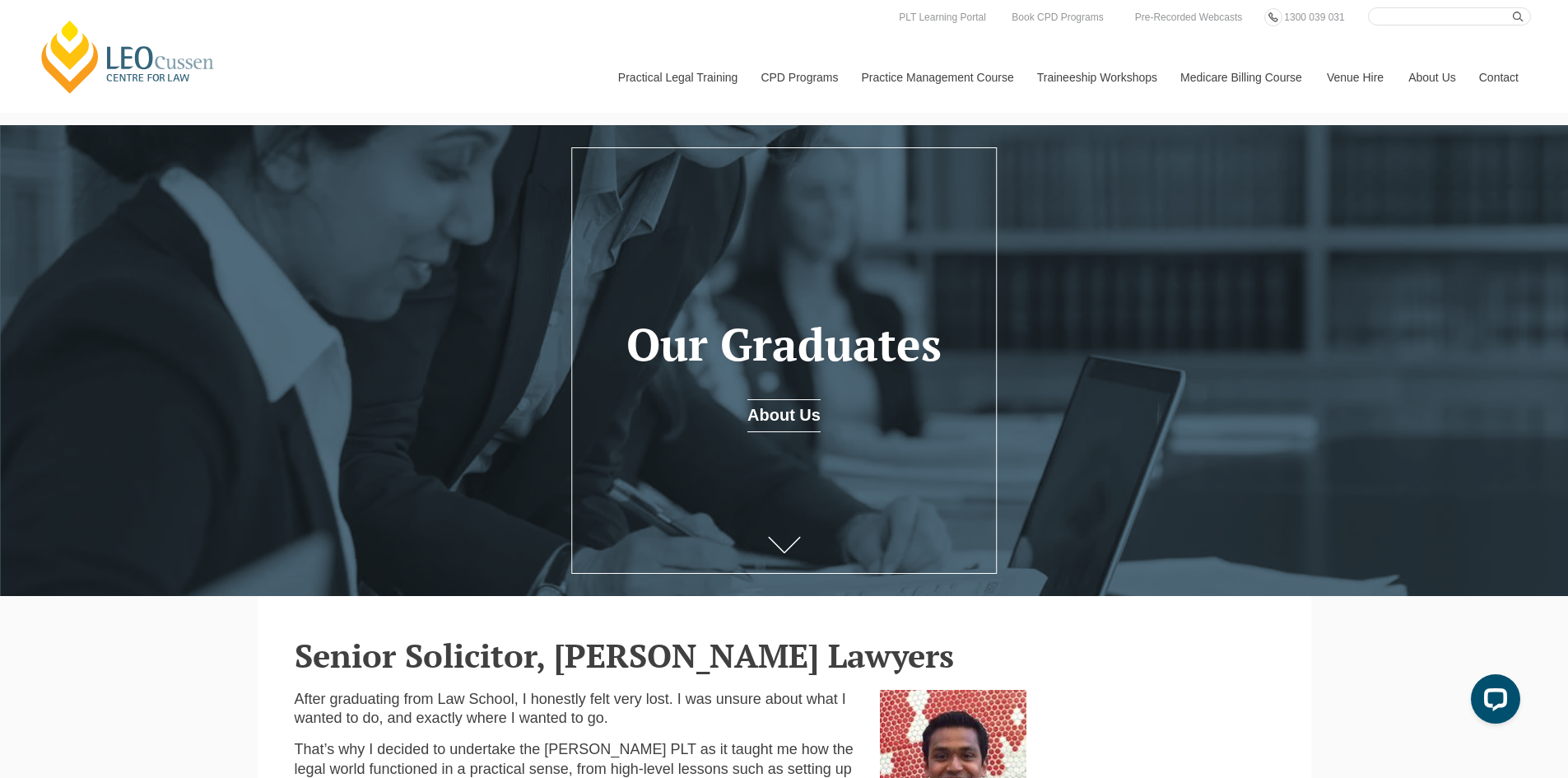
click at [1483, 79] on link "Contact" at bounding box center [1499, 77] width 64 height 71
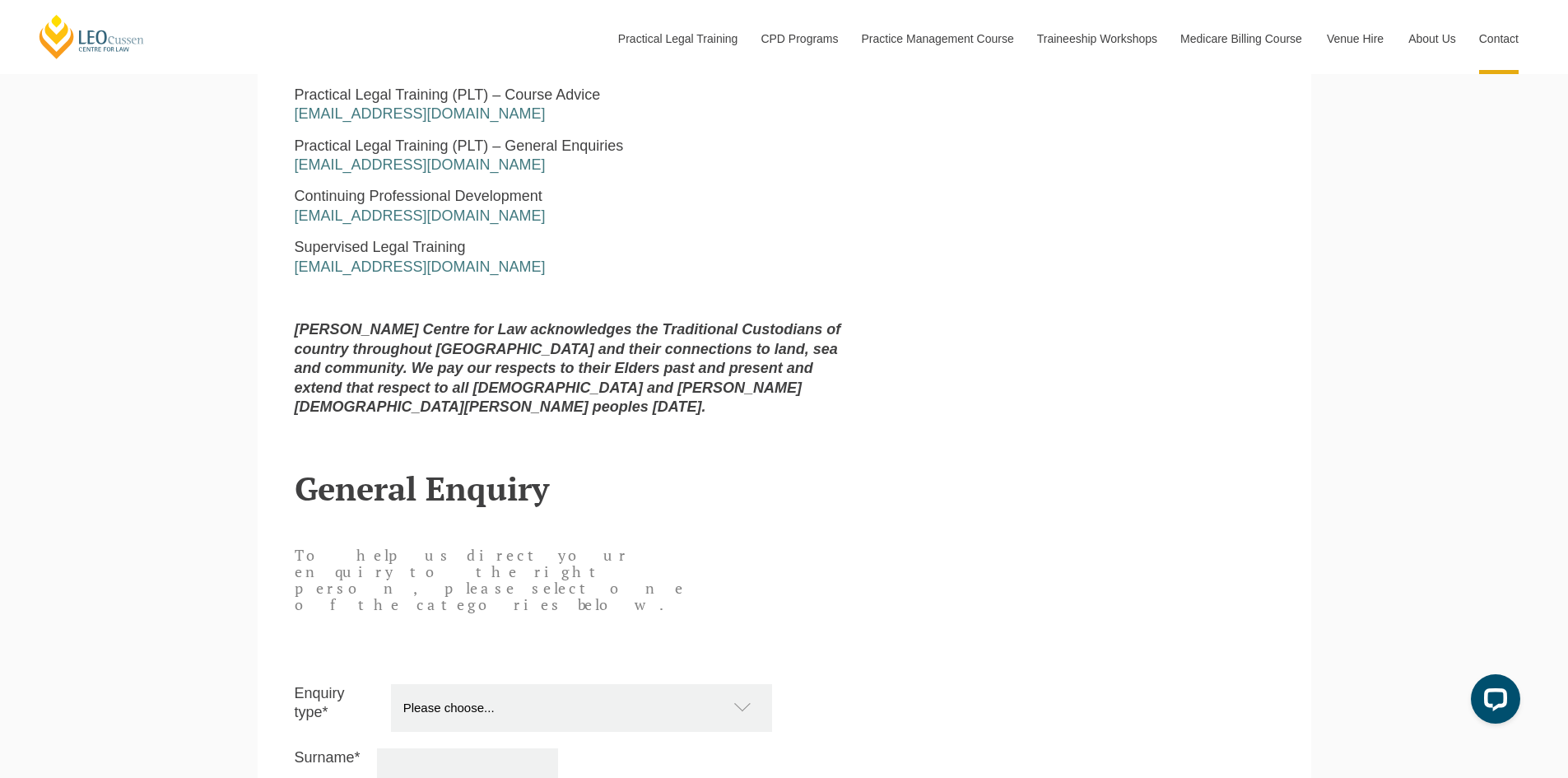
scroll to position [1152, 0]
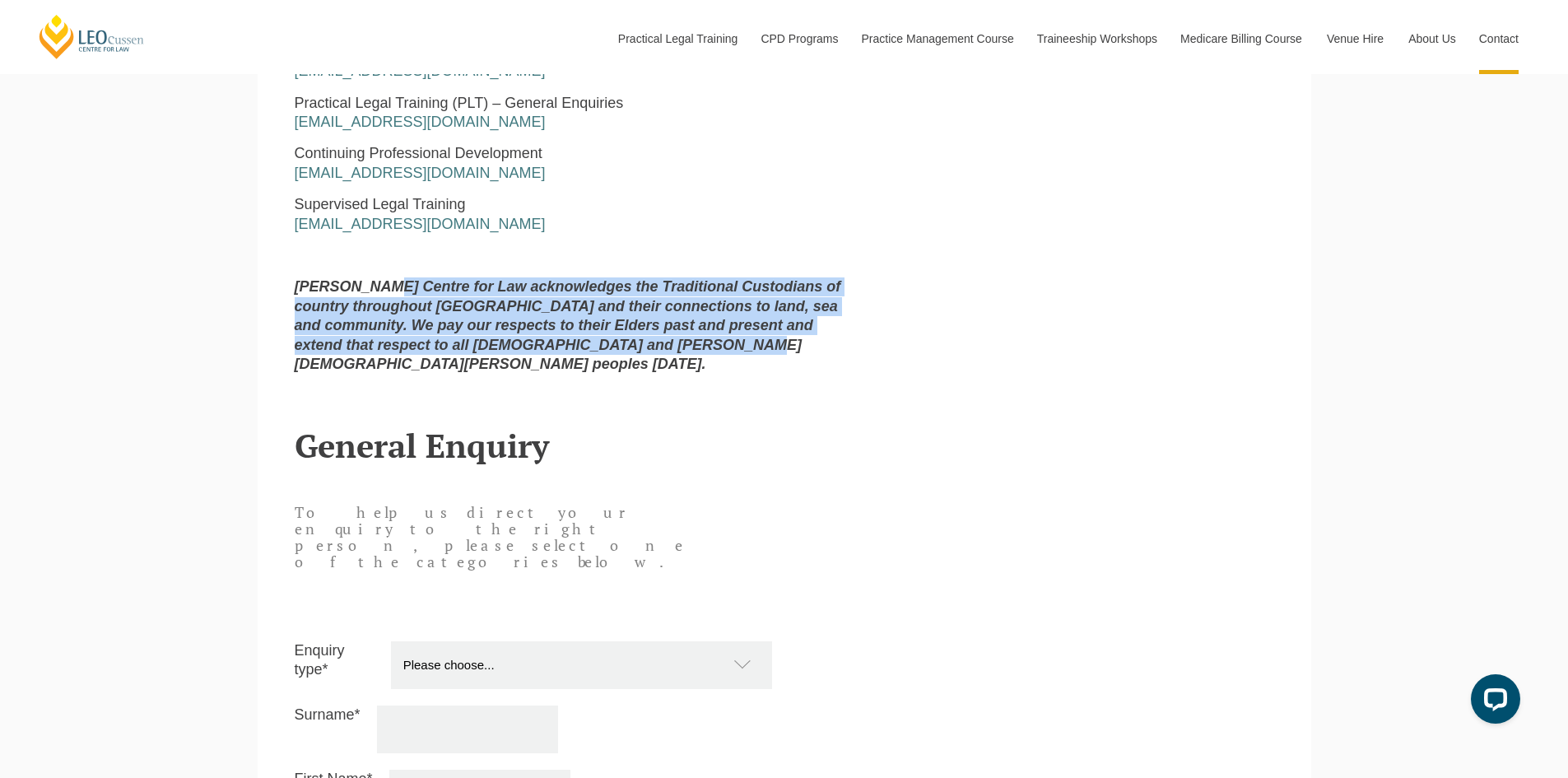
drag, startPoint x: 386, startPoint y: 292, endPoint x: 736, endPoint y: 351, distance: 354.9
click at [736, 351] on strong "[PERSON_NAME] Centre for Law acknowledges the Traditional Custodians of country…" at bounding box center [568, 325] width 546 height 94
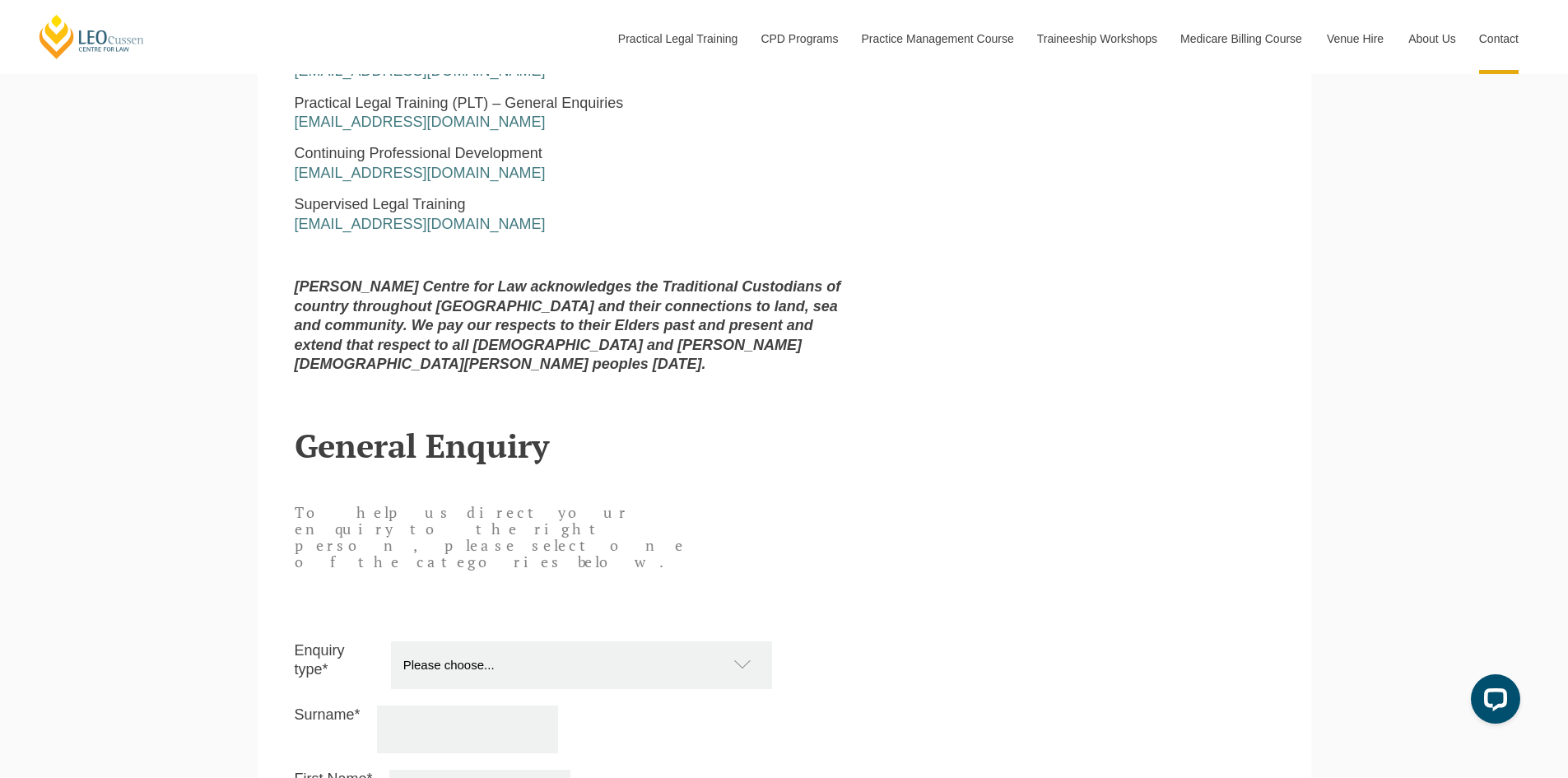
click at [740, 347] on strong "[PERSON_NAME] Centre for Law acknowledges the Traditional Custodians of country…" at bounding box center [568, 325] width 546 height 94
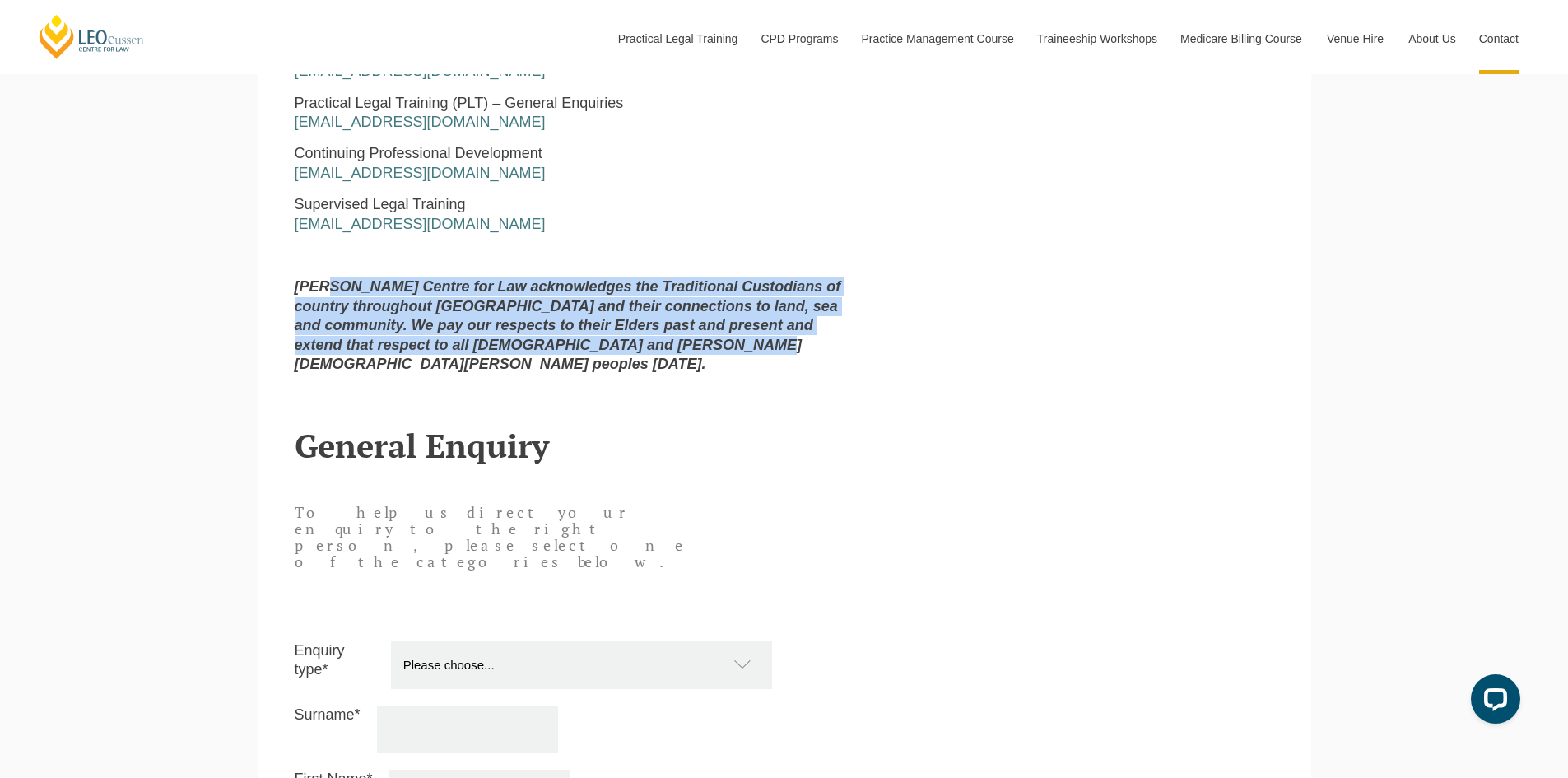
drag, startPoint x: 740, startPoint y: 347, endPoint x: 325, endPoint y: 292, distance: 418.6
click at [325, 292] on strong "[PERSON_NAME] Centre for Law acknowledges the Traditional Custodians of country…" at bounding box center [568, 325] width 546 height 94
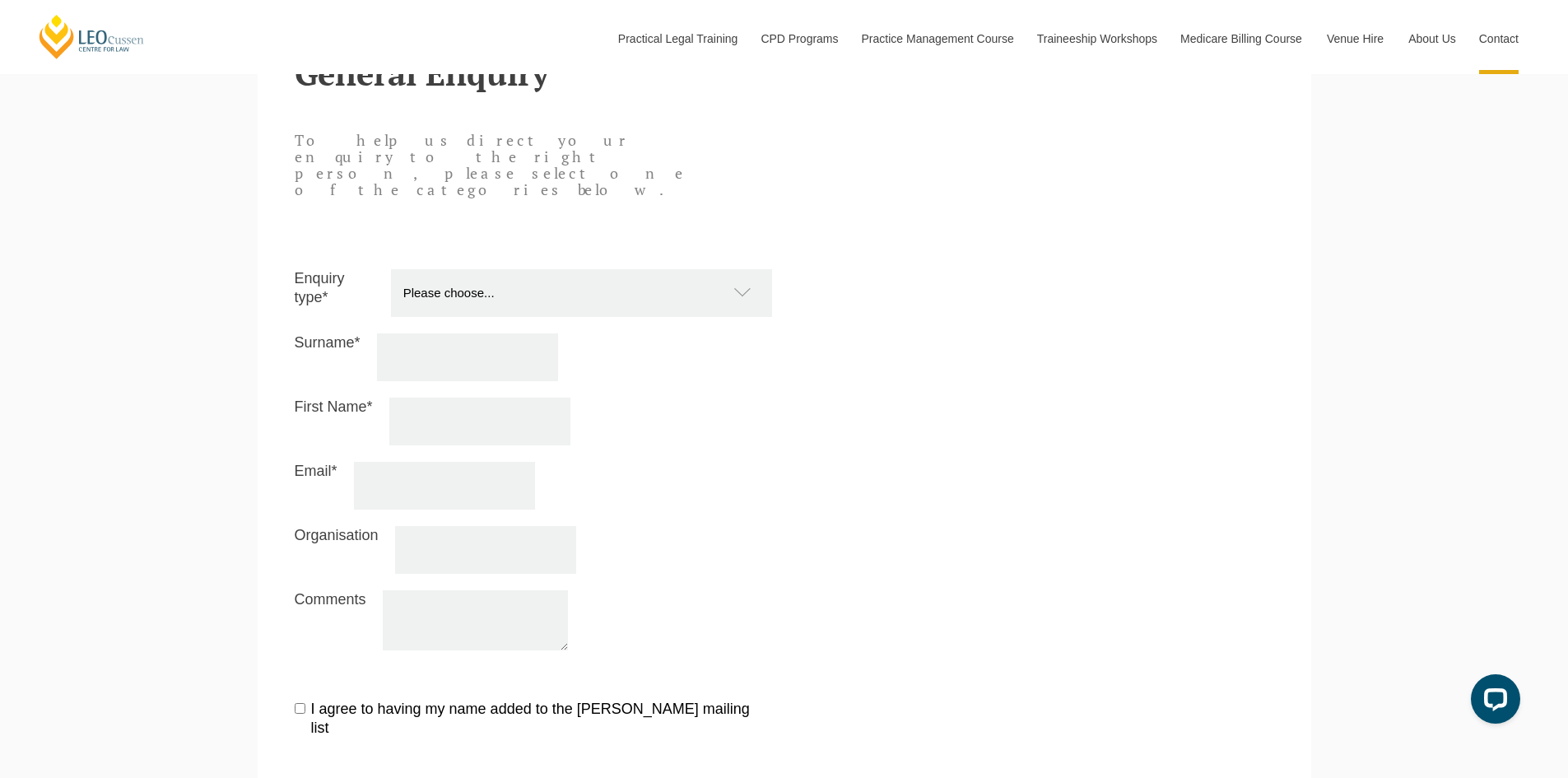
scroll to position [1564, 0]
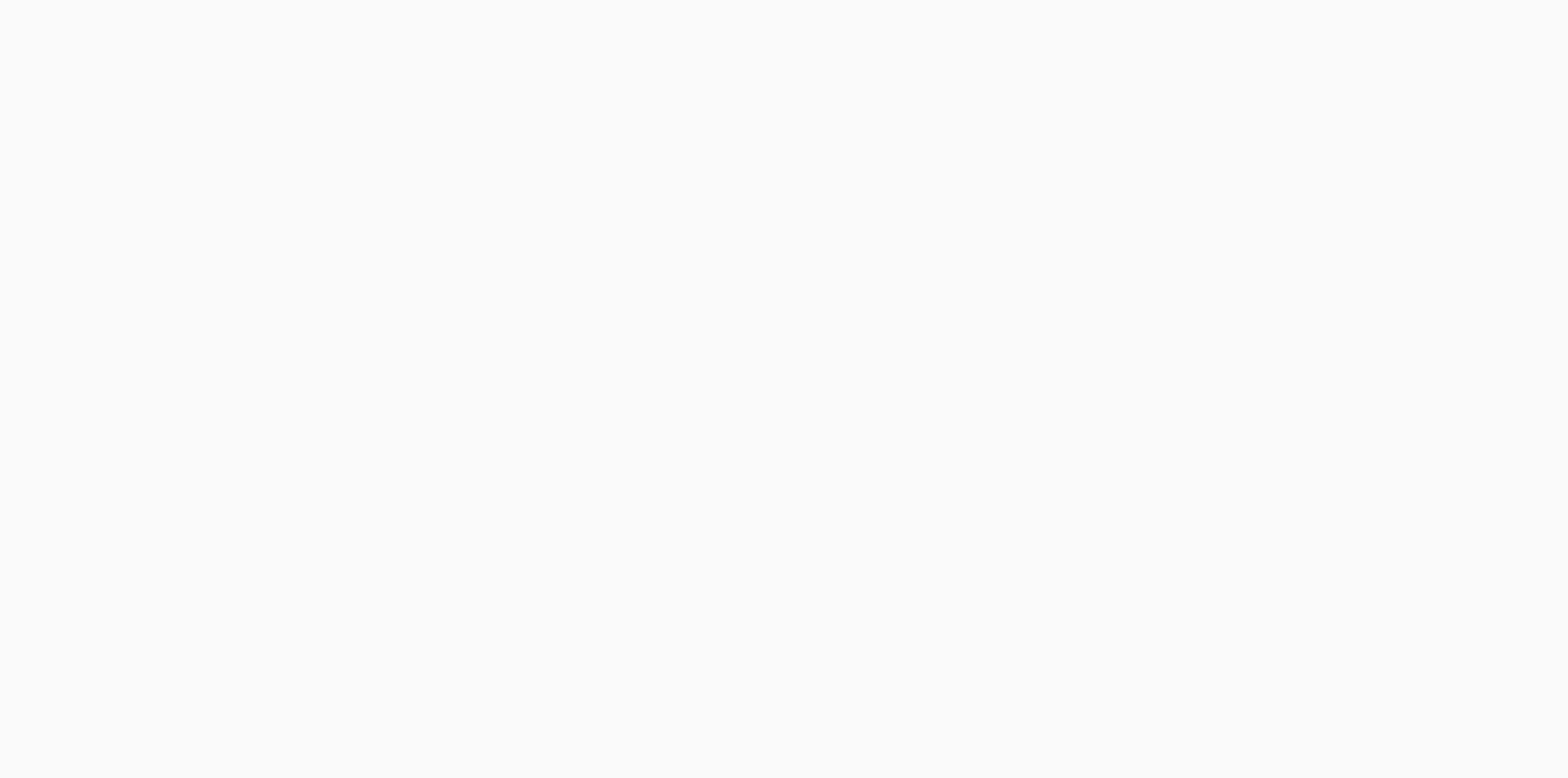
scroll to position [1564, 0]
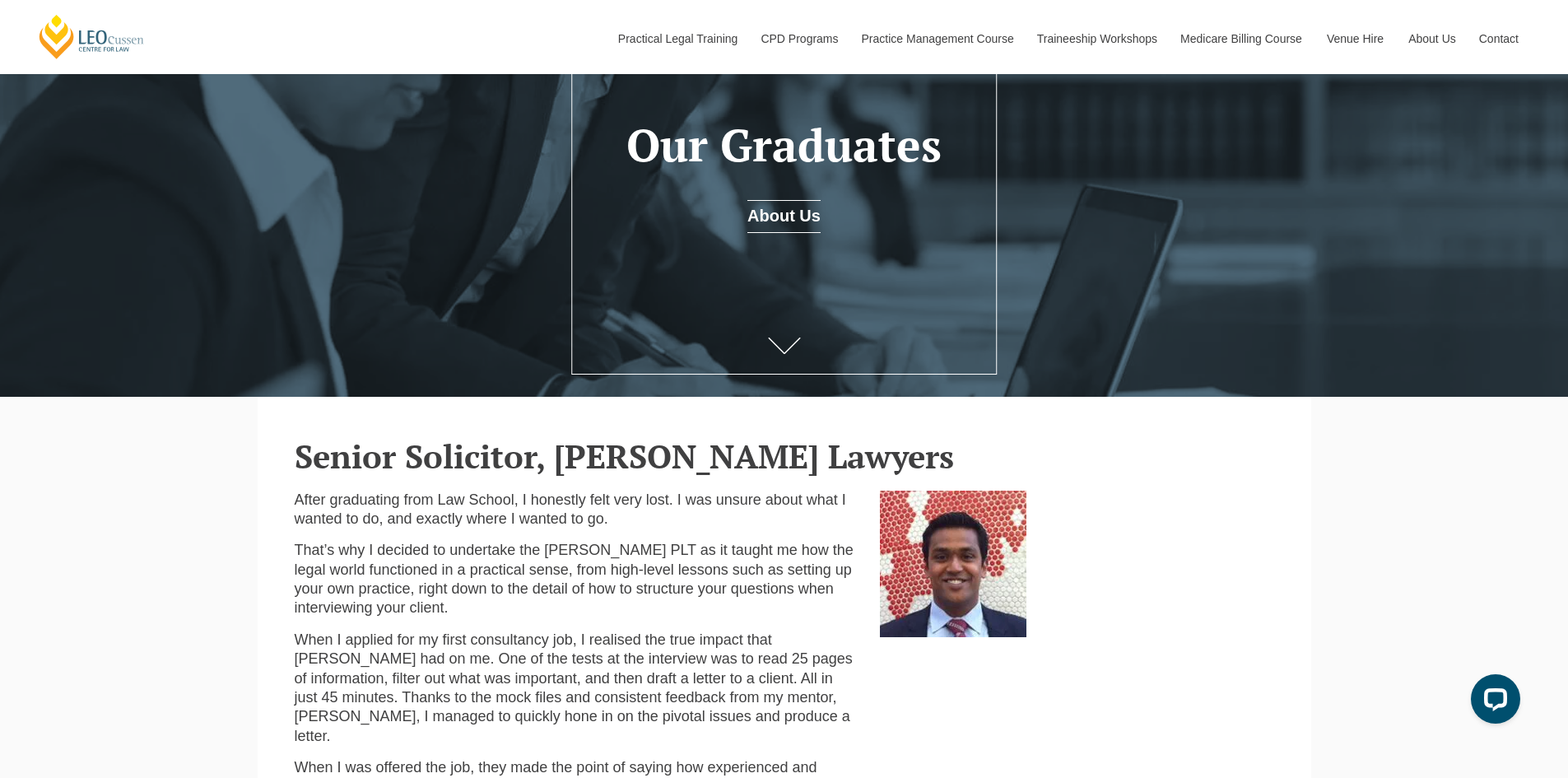
scroll to position [247, 0]
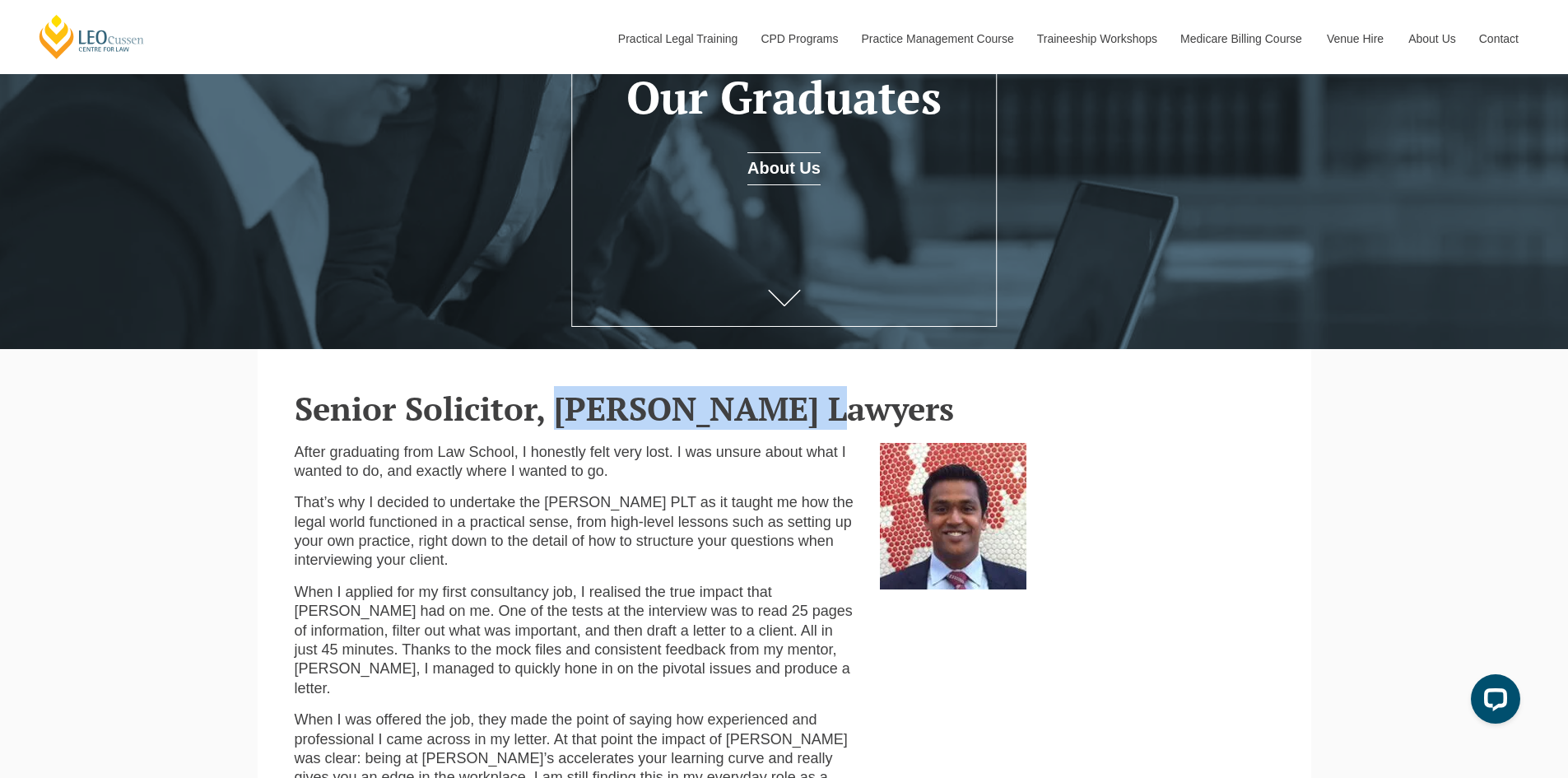
drag, startPoint x: 563, startPoint y: 413, endPoint x: 815, endPoint y: 419, distance: 252.1
click at [815, 419] on h2 "Senior Solicitor, Tranter Lawyers" at bounding box center [785, 408] width 980 height 36
click at [813, 421] on h2 "Senior Solicitor, Tranter Lawyers" at bounding box center [785, 408] width 980 height 36
click at [814, 422] on h2 "Senior Solicitor, Tranter Lawyers" at bounding box center [785, 408] width 980 height 36
drag, startPoint x: 802, startPoint y: 419, endPoint x: 560, endPoint y: 411, distance: 242.1
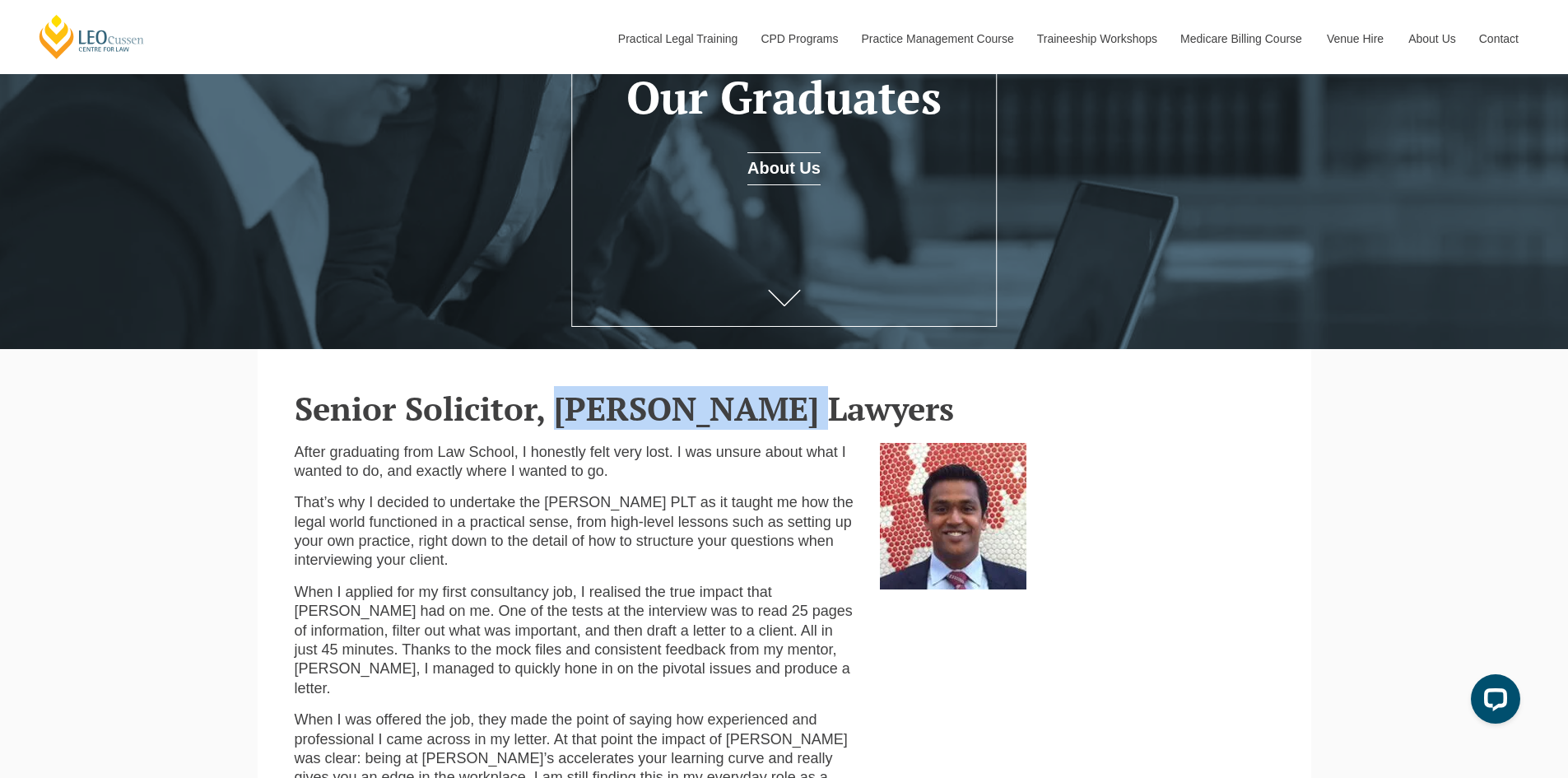
click at [560, 411] on h2 "Senior Solicitor, Tranter Lawyers" at bounding box center [785, 408] width 980 height 36
click at [567, 410] on h2 "Senior Solicitor, [PERSON_NAME] Lawyers" at bounding box center [785, 408] width 980 height 36
drag, startPoint x: 557, startPoint y: 411, endPoint x: 811, endPoint y: 409, distance: 254.0
click at [811, 409] on h2 "Senior Solicitor, [PERSON_NAME] Lawyers" at bounding box center [785, 408] width 980 height 36
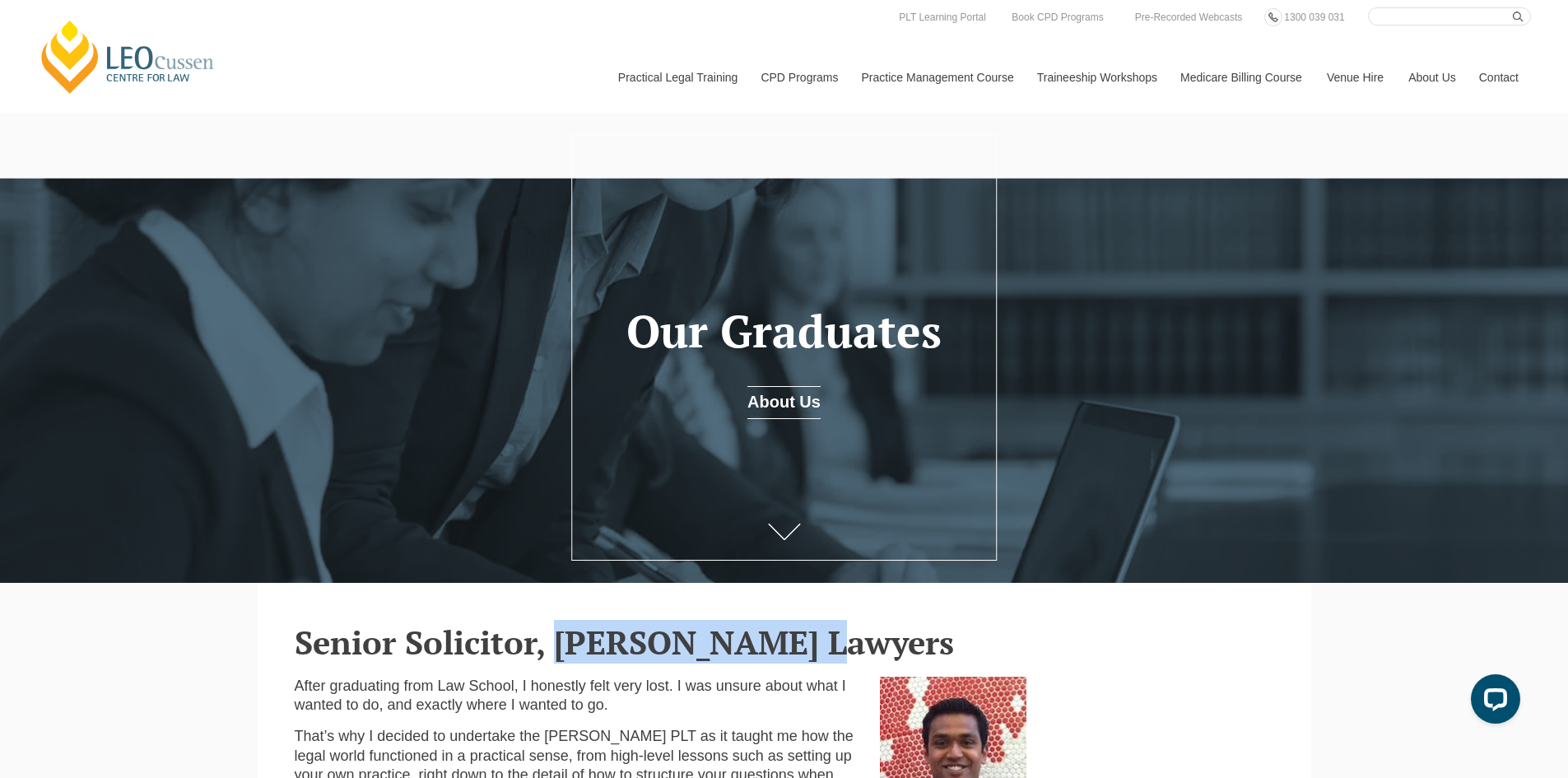
scroll to position [0, 0]
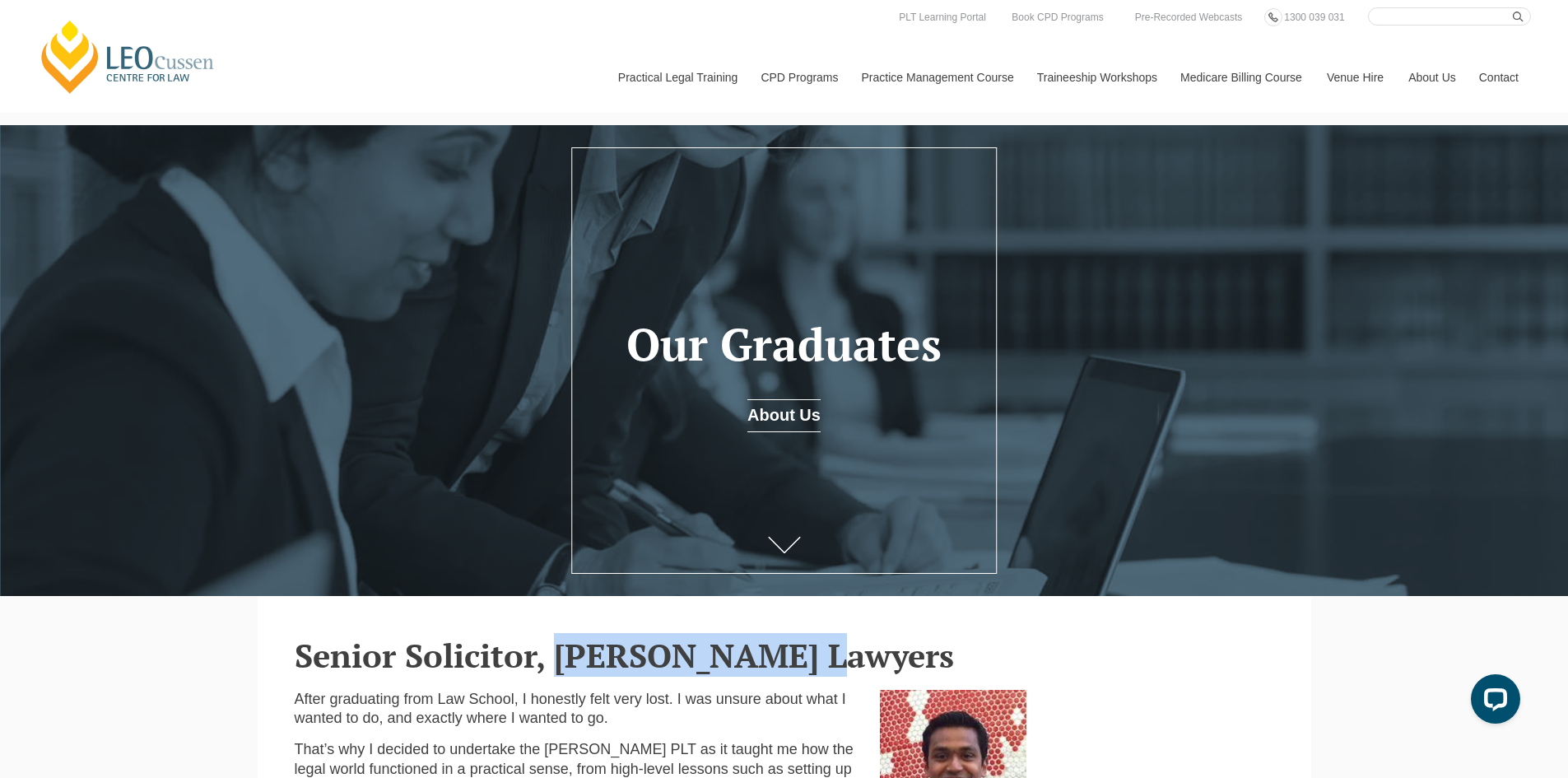
click at [801, 415] on link "About Us" at bounding box center [784, 416] width 74 height 33
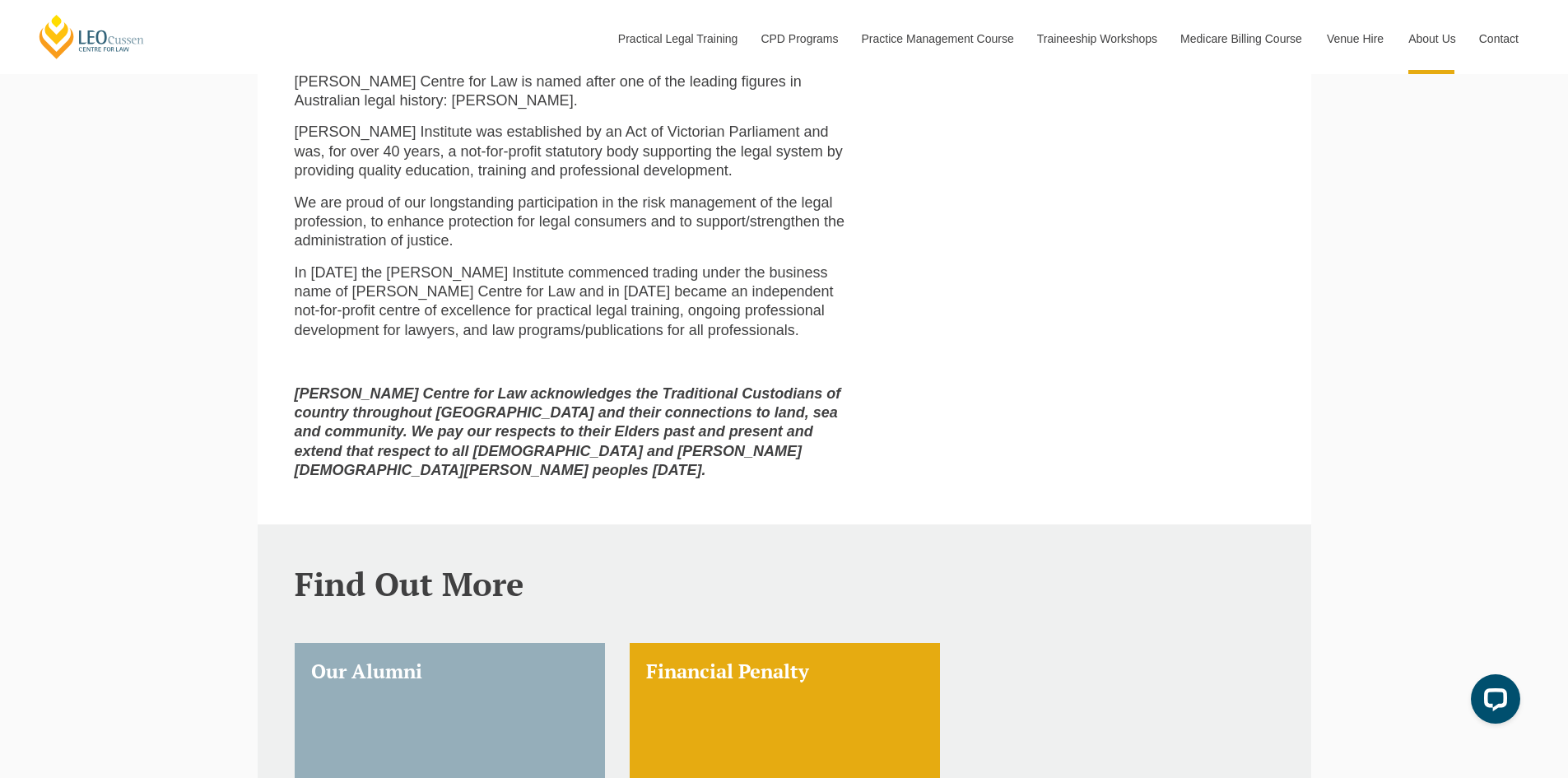
scroll to position [1246, 0]
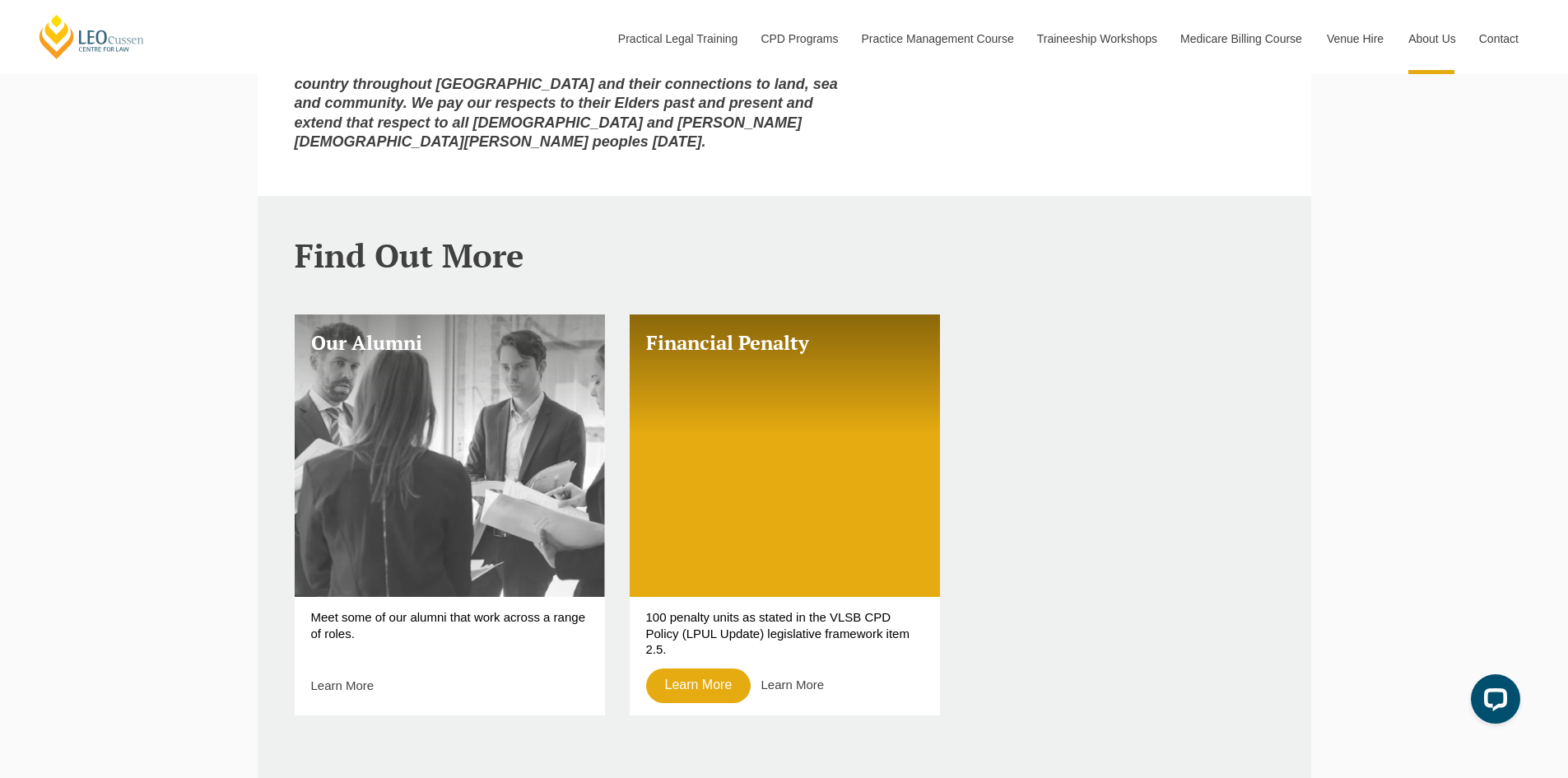
click at [494, 427] on link "Our Alumni" at bounding box center [450, 456] width 310 height 282
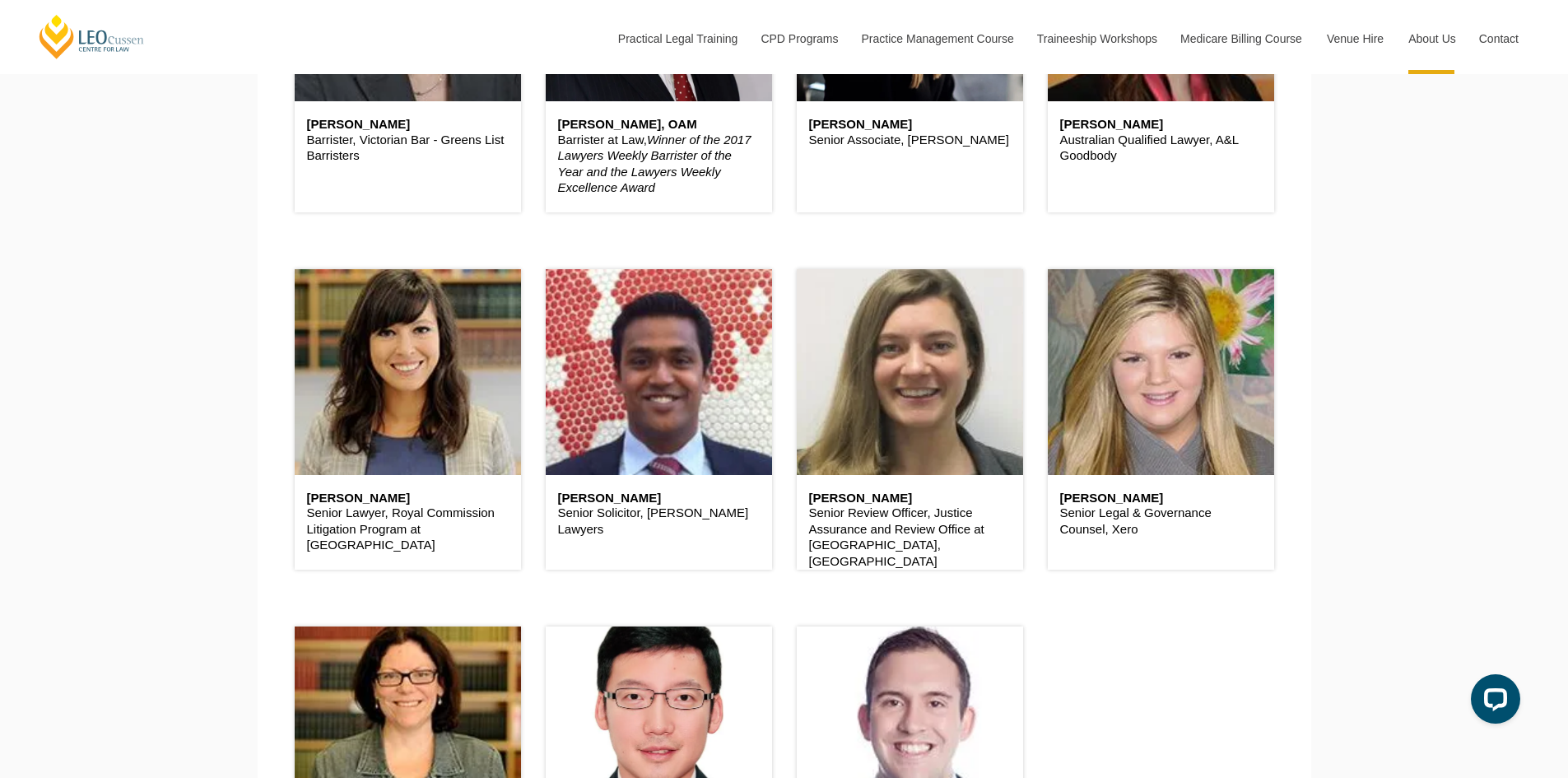
scroll to position [1482, 0]
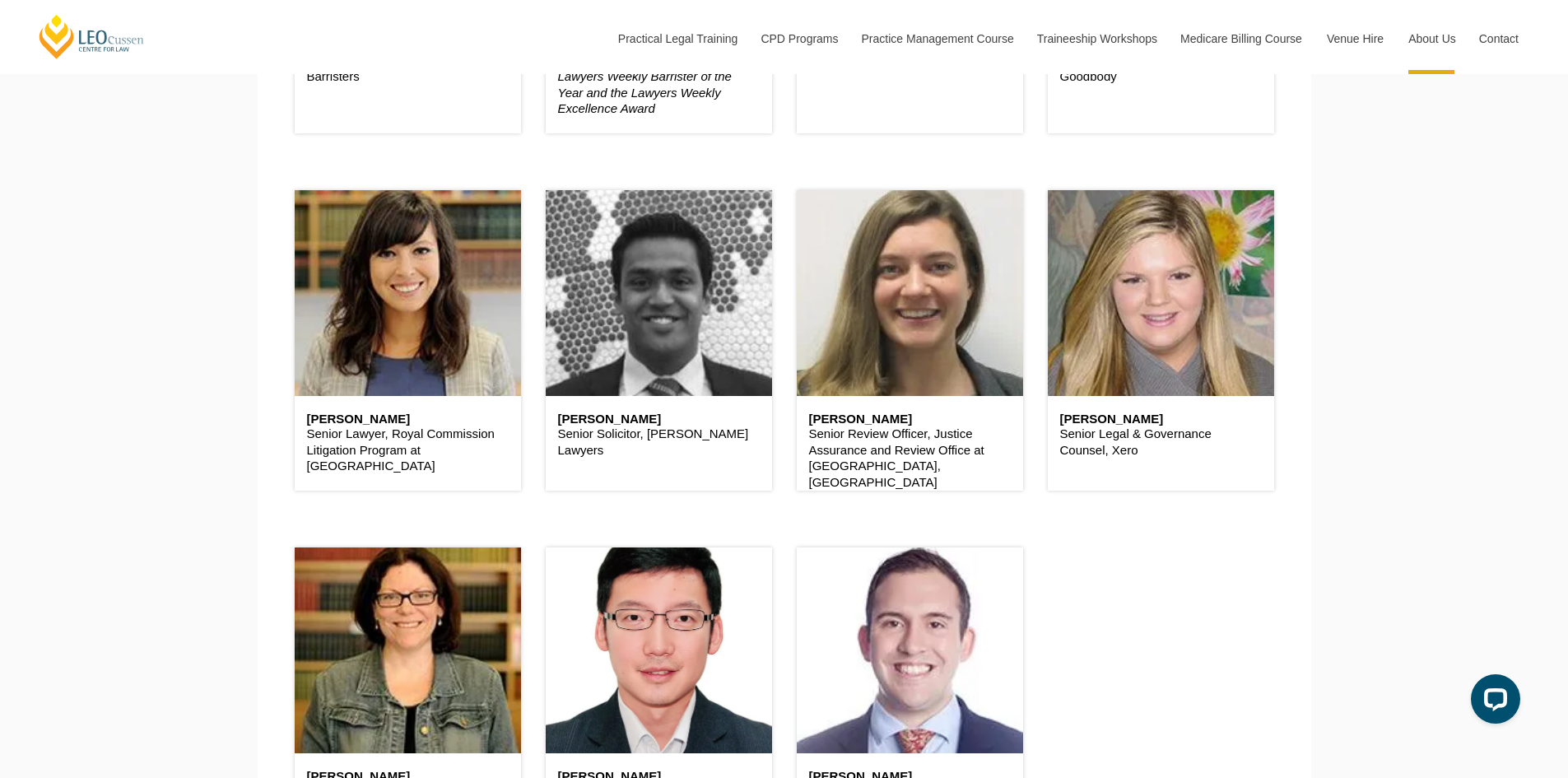
click at [710, 339] on header at bounding box center [658, 292] width 227 height 206
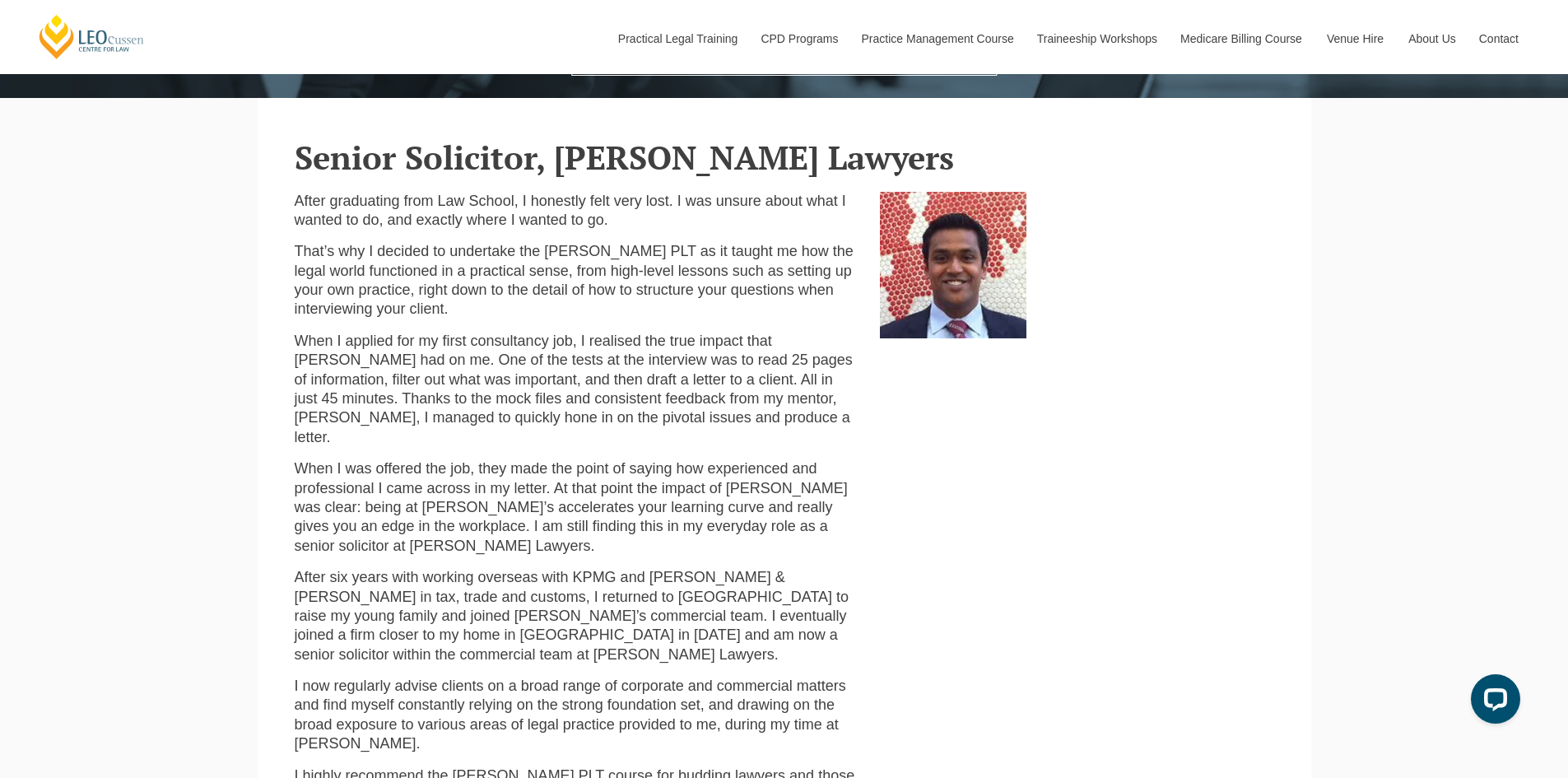
scroll to position [494, 0]
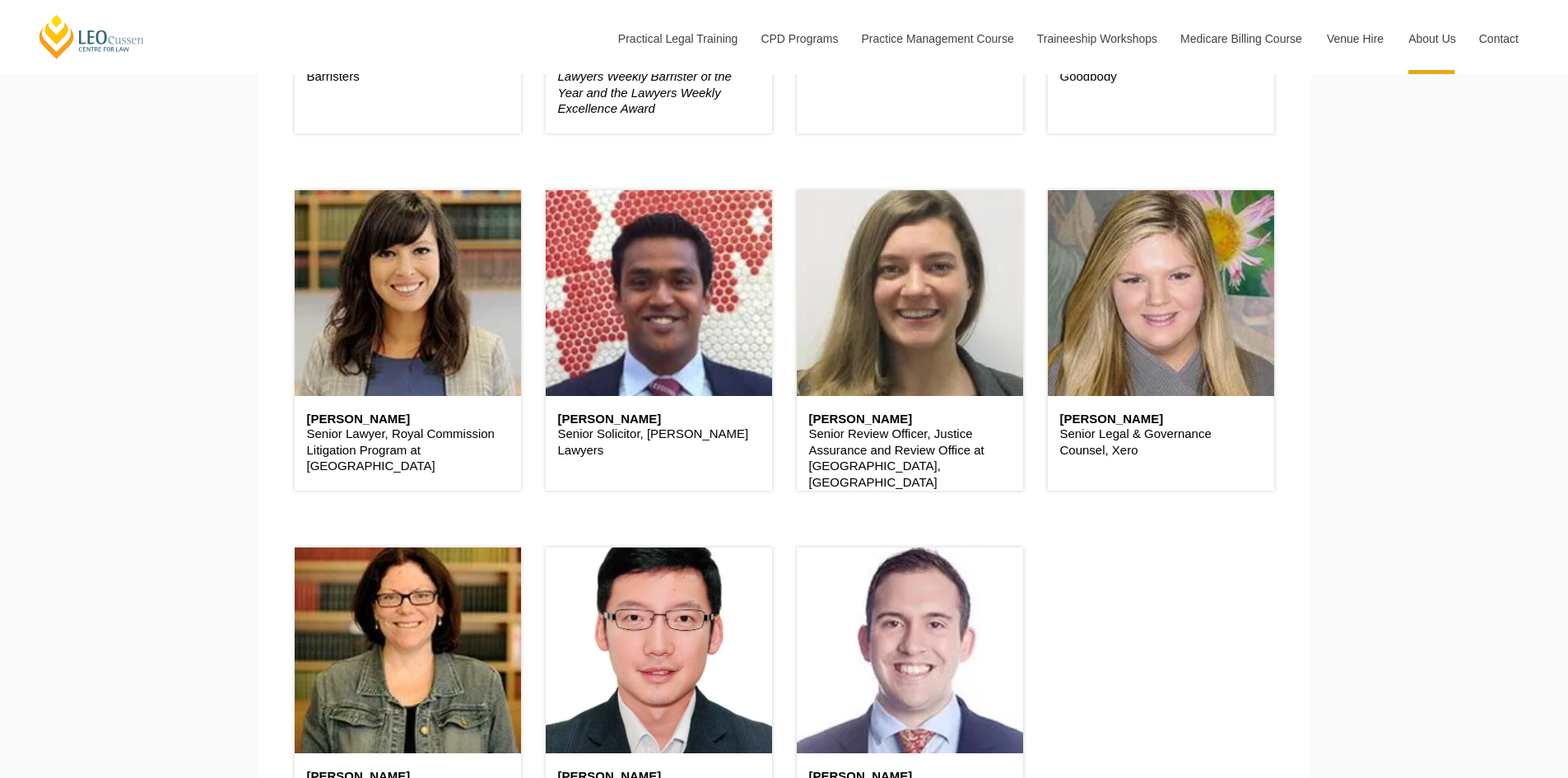
scroll to position [2470, 0]
